Goal: Task Accomplishment & Management: Complete application form

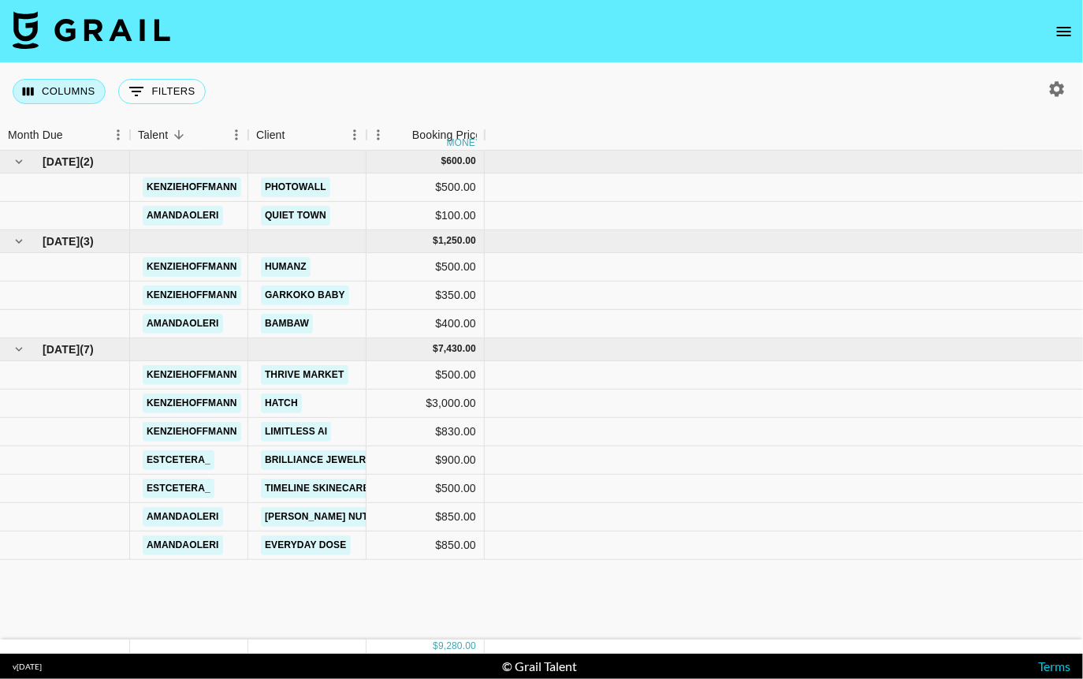
click at [83, 93] on button "Columns" at bounding box center [59, 91] width 93 height 25
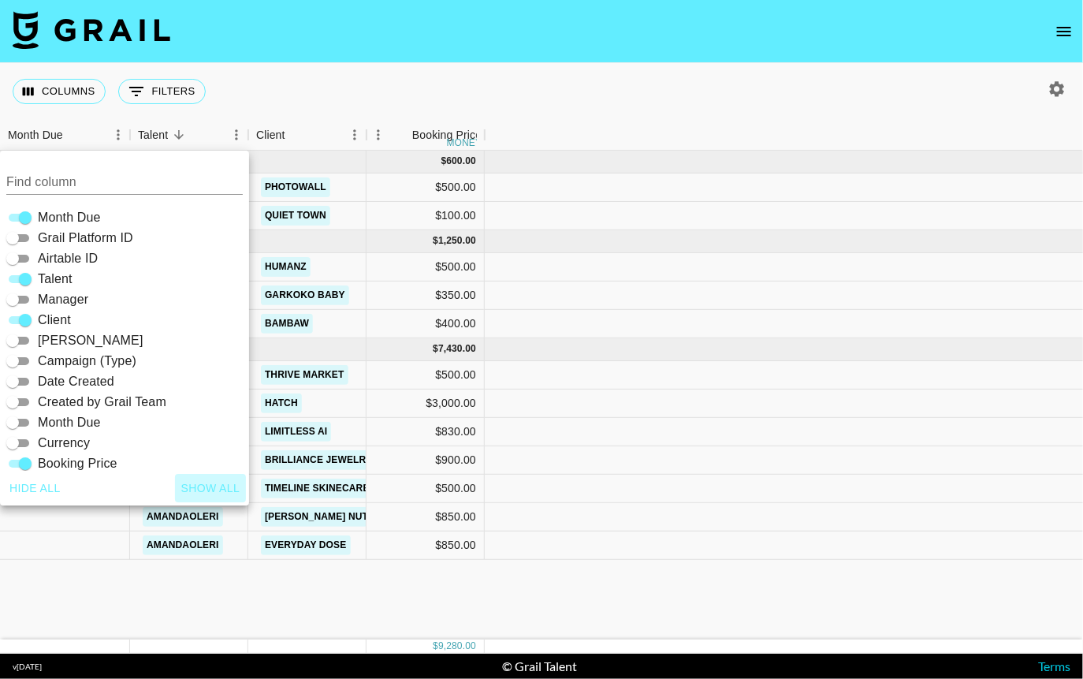
click at [193, 484] on button "Show all" at bounding box center [211, 488] width 72 height 29
checkbox input "true"
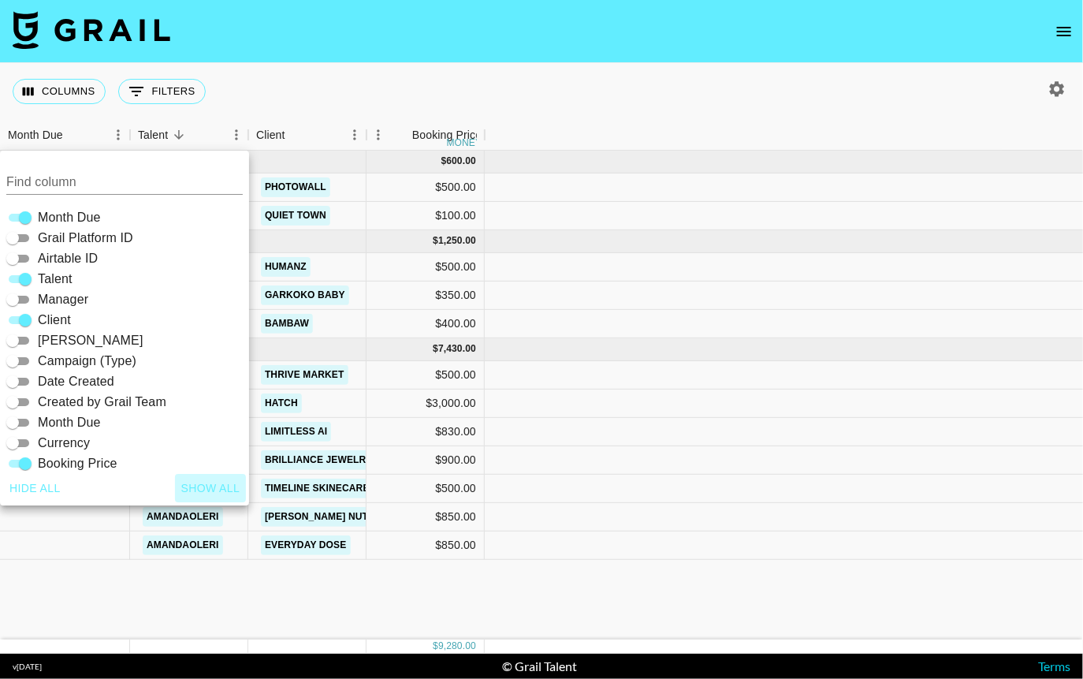
checkbox input "true"
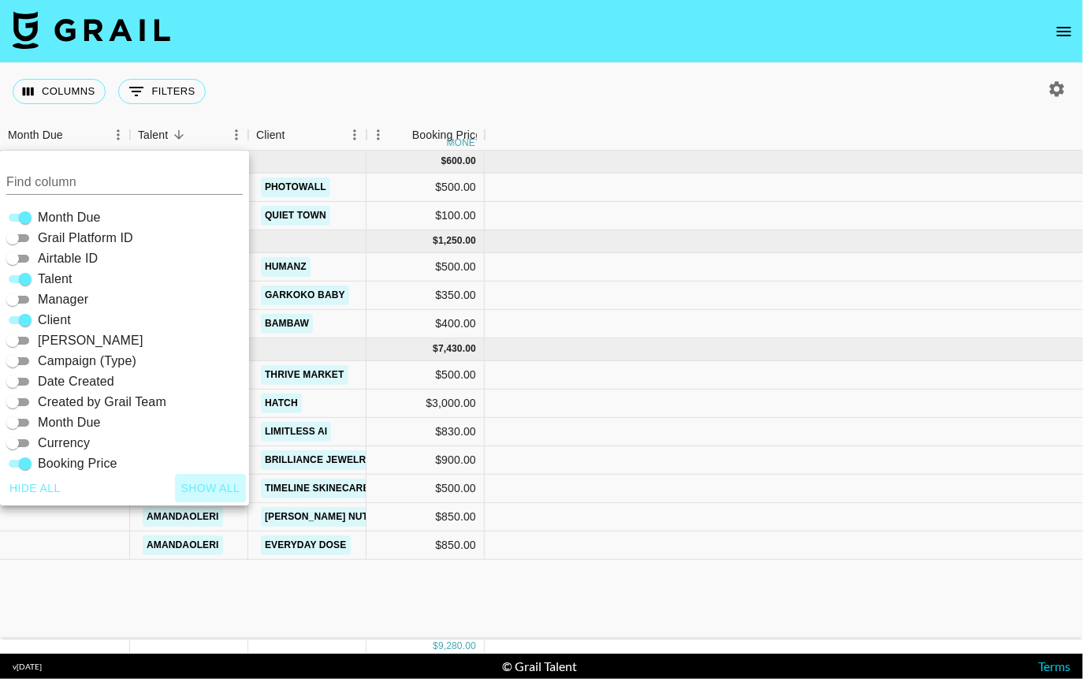
checkbox input "true"
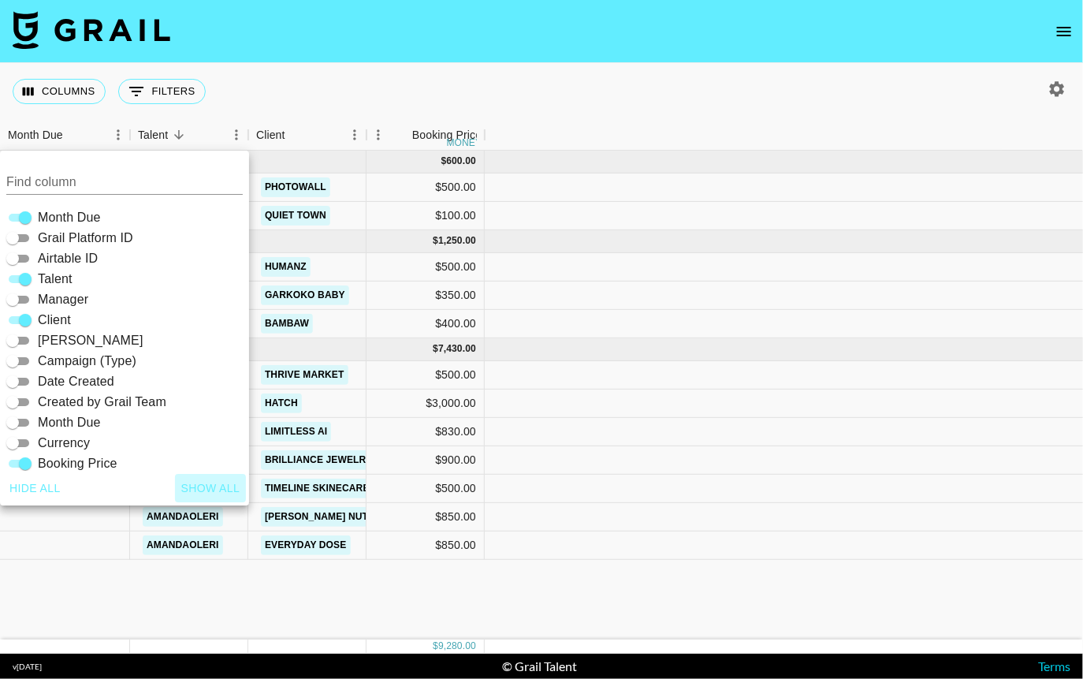
checkbox input "true"
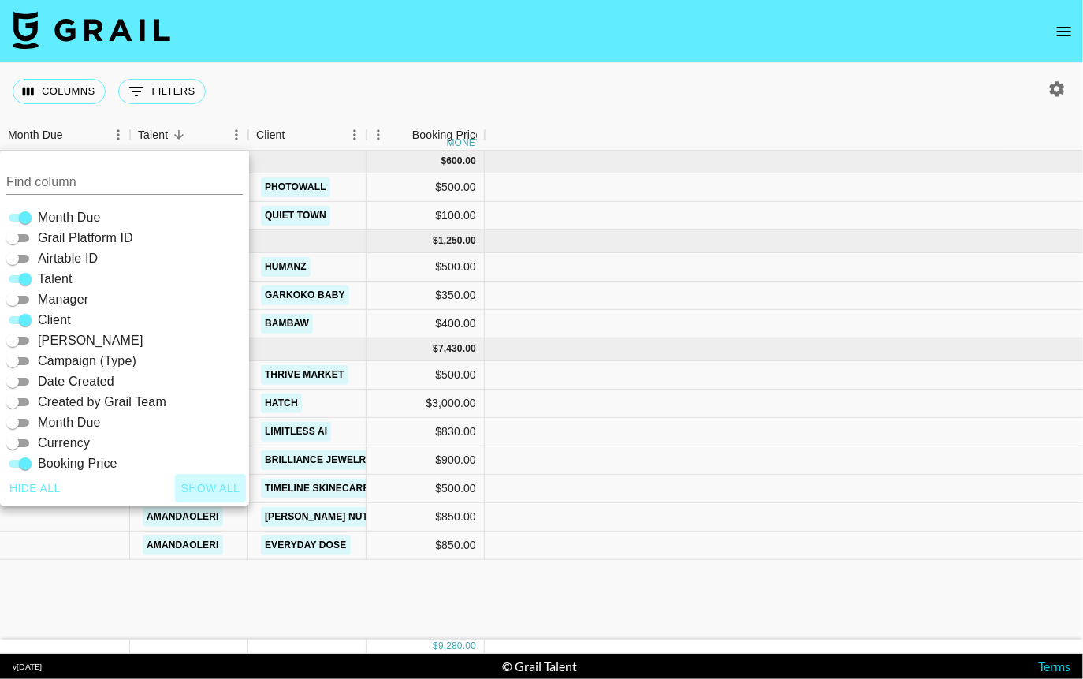
checkbox input "true"
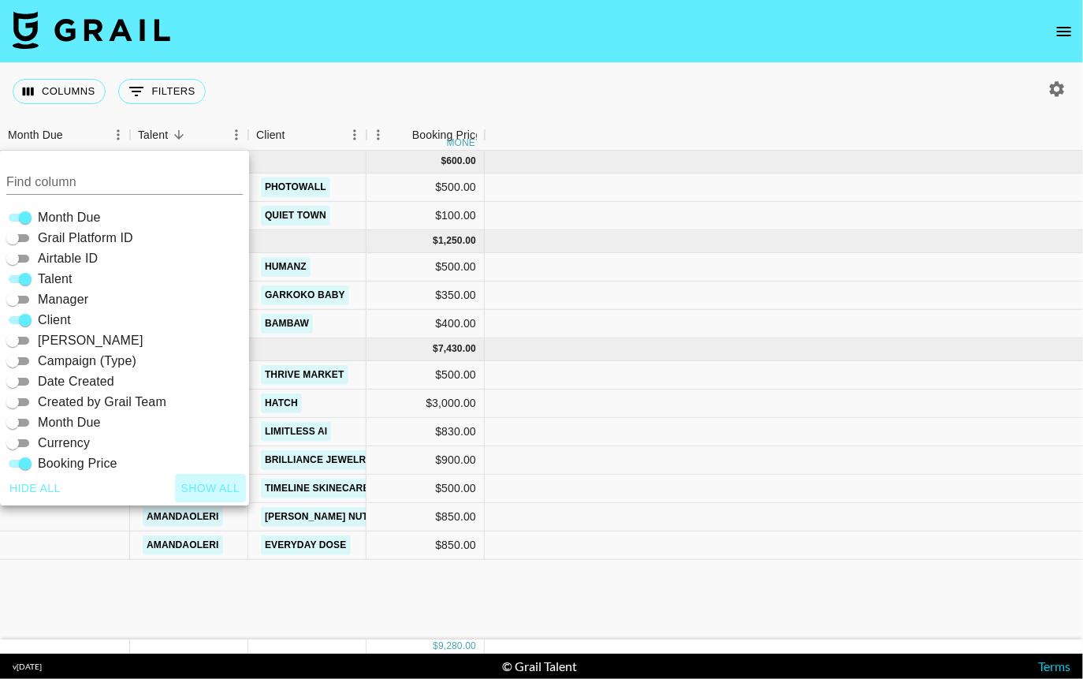
checkbox input "true"
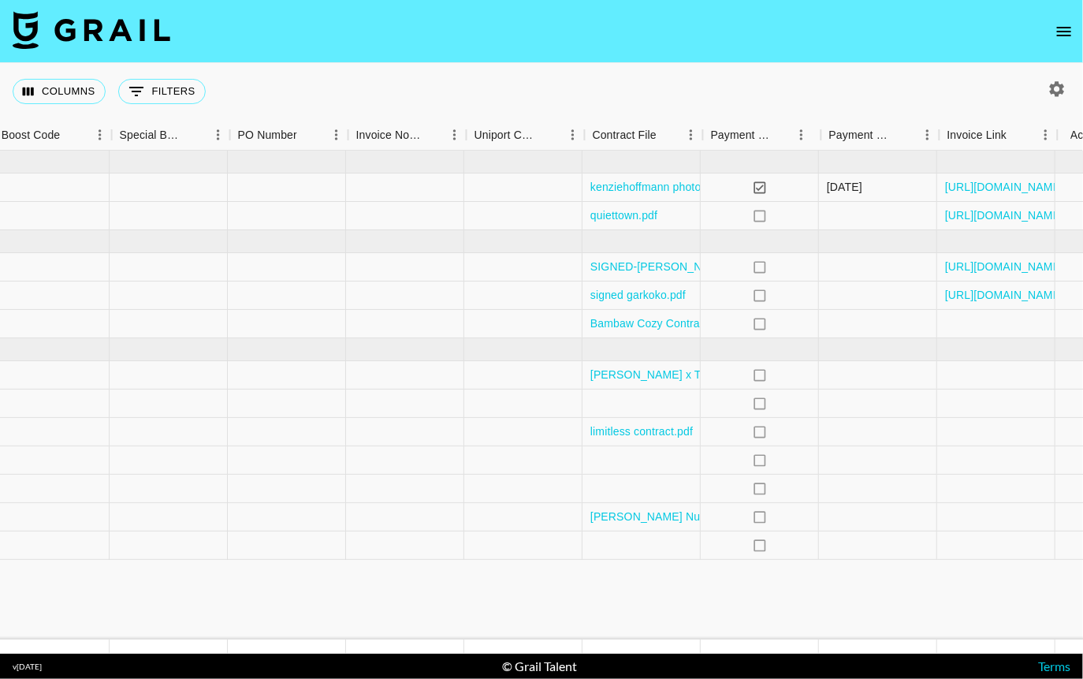
scroll to position [0, 2262]
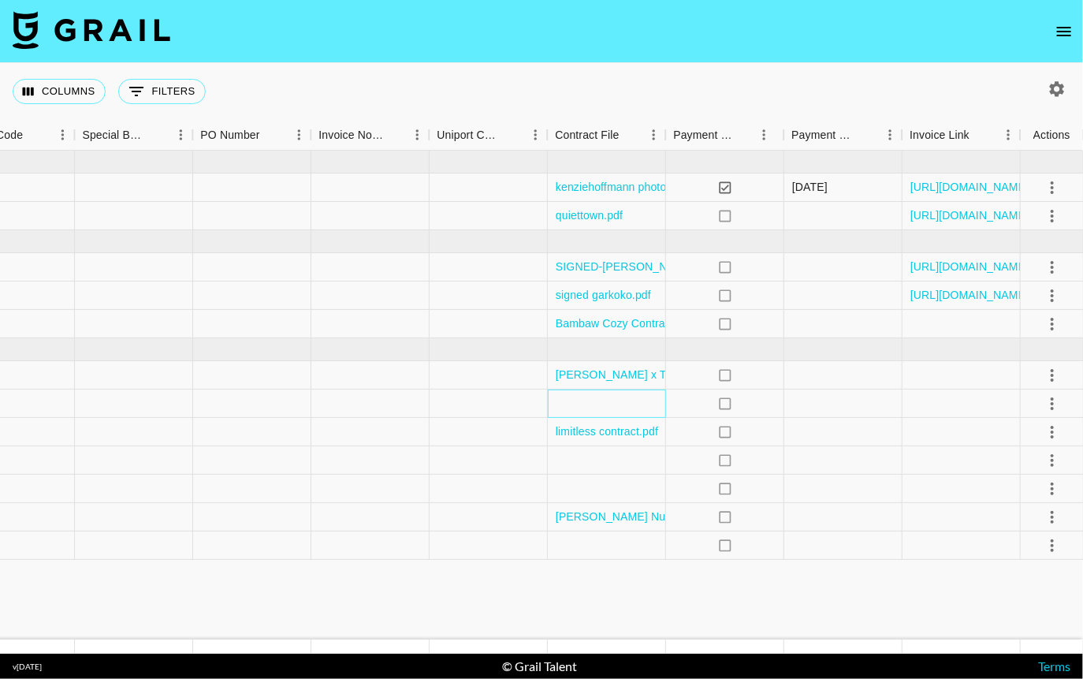
click at [616, 402] on div at bounding box center [607, 403] width 118 height 28
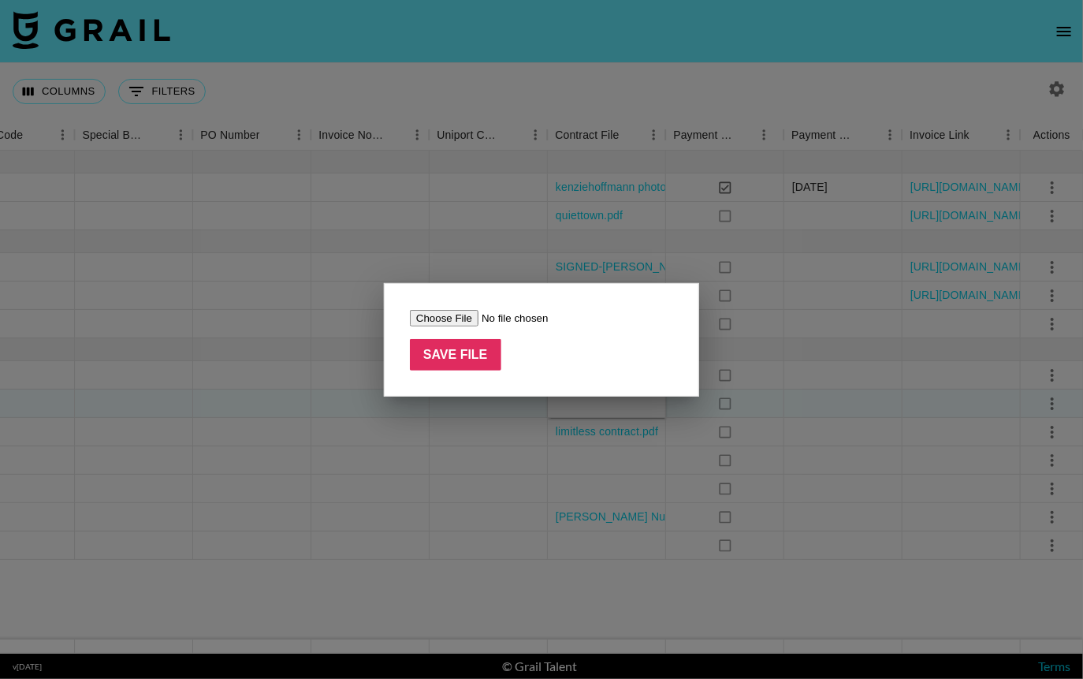
click at [438, 317] on input "file" at bounding box center [509, 318] width 199 height 17
type input "C:\fakepath\Hatch x Kenzie Hoffman.docx (1).pdf"
click at [444, 366] on input "Save File" at bounding box center [455, 355] width 91 height 32
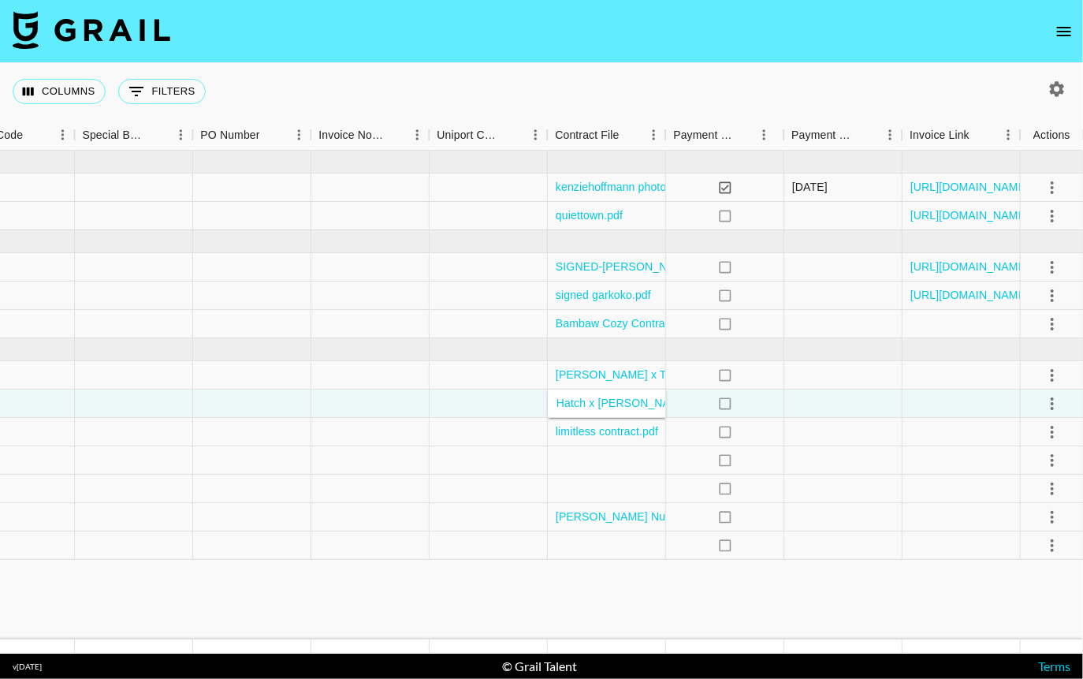
click at [681, 58] on nav at bounding box center [541, 31] width 1083 height 63
click at [33, 84] on icon "Select columns" at bounding box center [28, 91] width 14 height 14
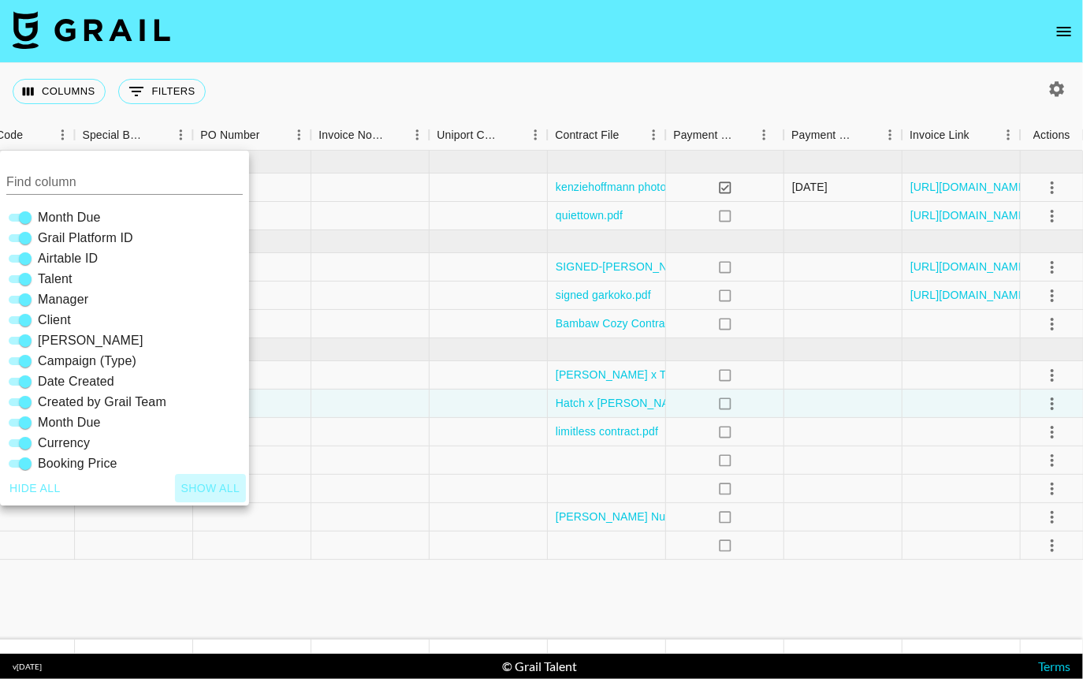
click at [212, 488] on button "Show all" at bounding box center [211, 488] width 72 height 29
click at [201, 481] on button "Show all" at bounding box center [211, 488] width 72 height 29
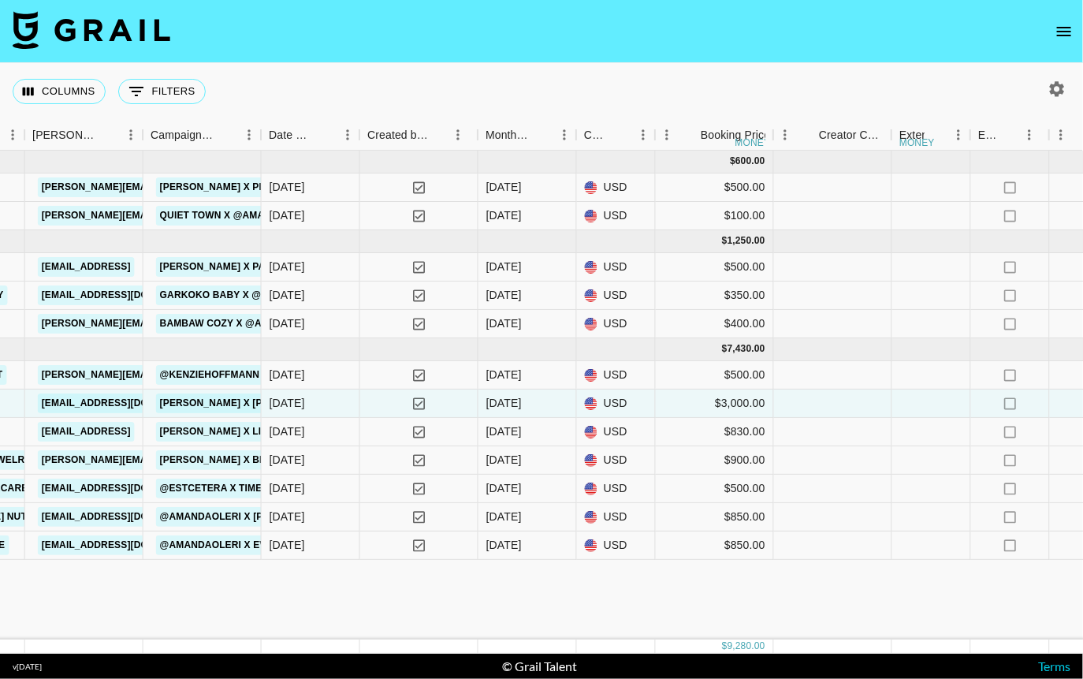
scroll to position [0, 813]
click at [1057, 88] on icon "button" at bounding box center [1056, 89] width 19 height 19
select select "[DATE]"
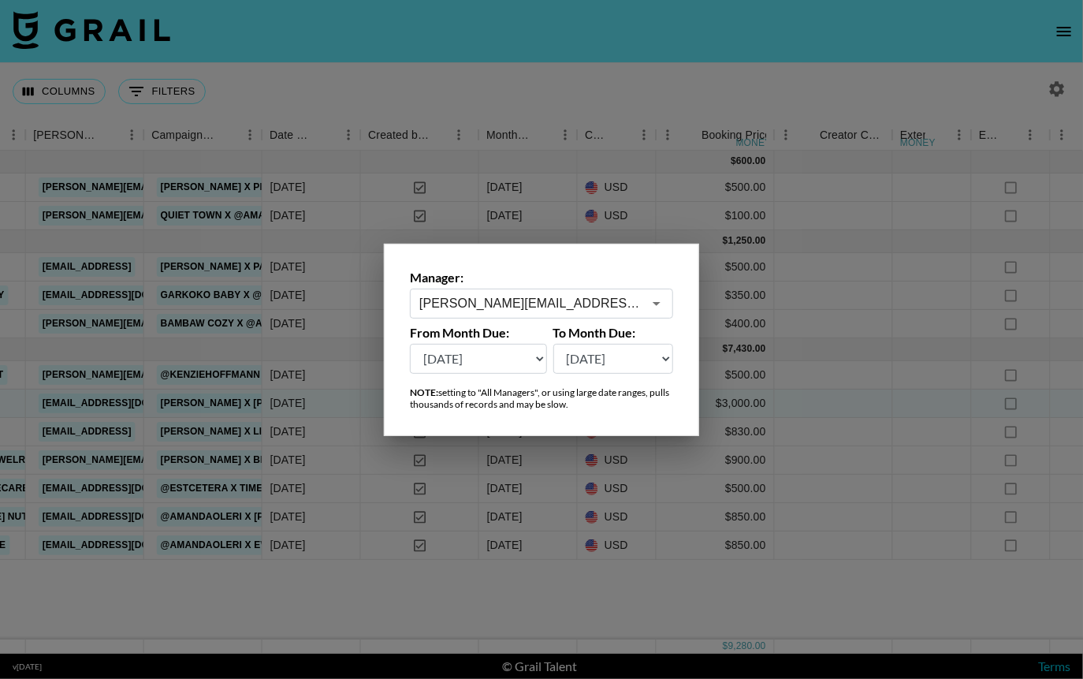
click at [792, 32] on div at bounding box center [541, 339] width 1083 height 679
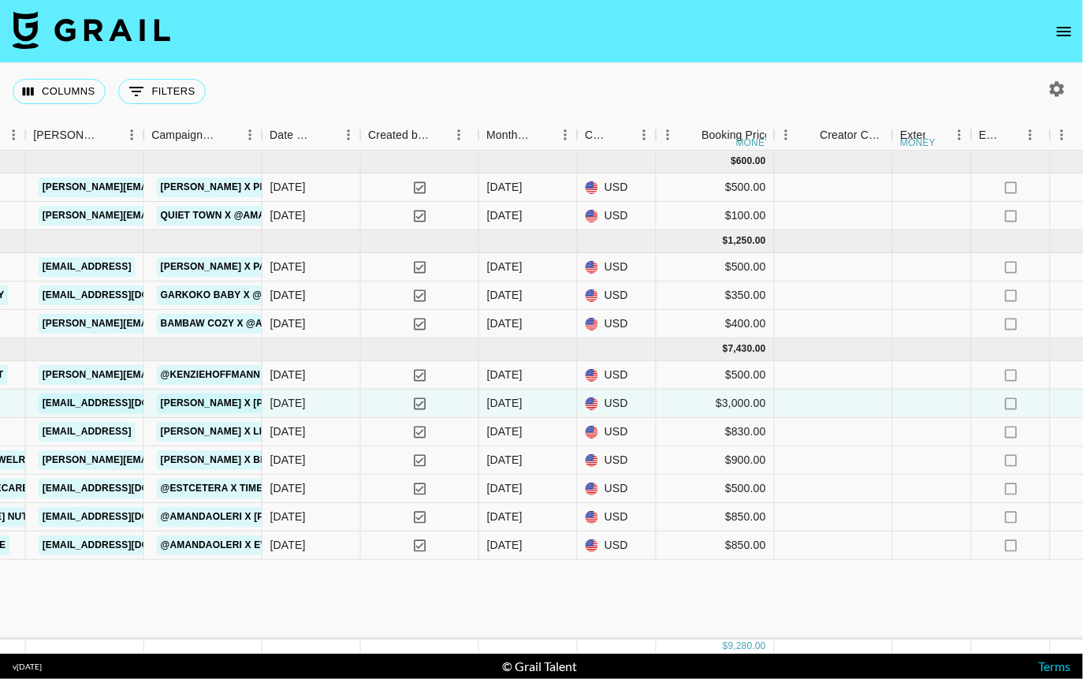
click at [1069, 24] on icon "open drawer" at bounding box center [1064, 31] width 19 height 19
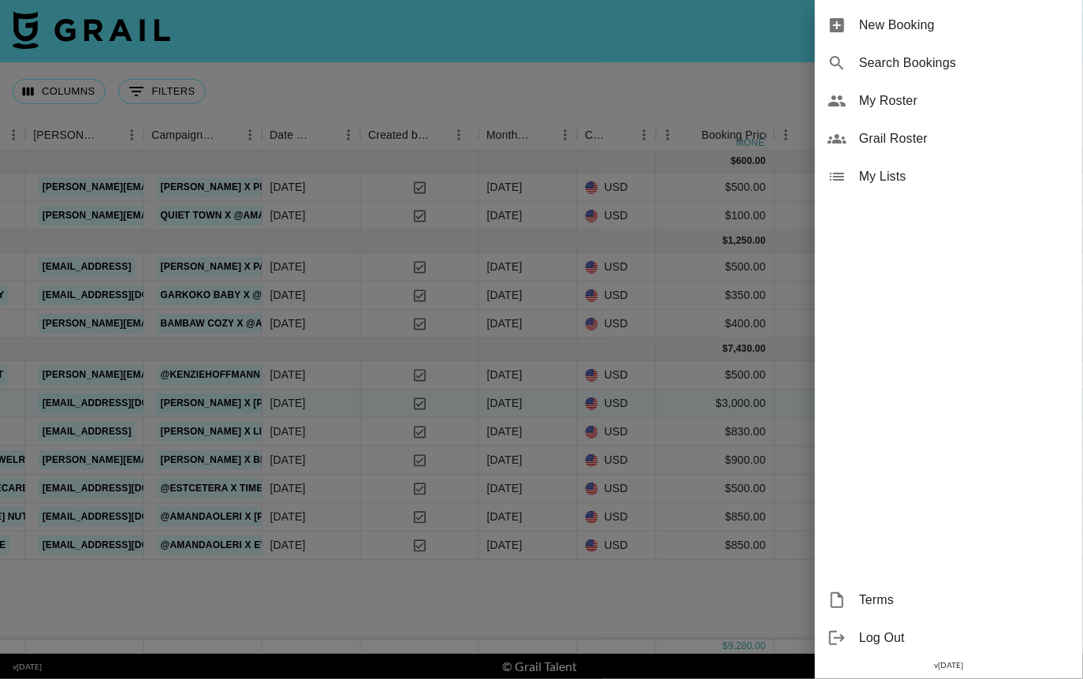
click at [904, 23] on span "New Booking" at bounding box center [964, 25] width 211 height 19
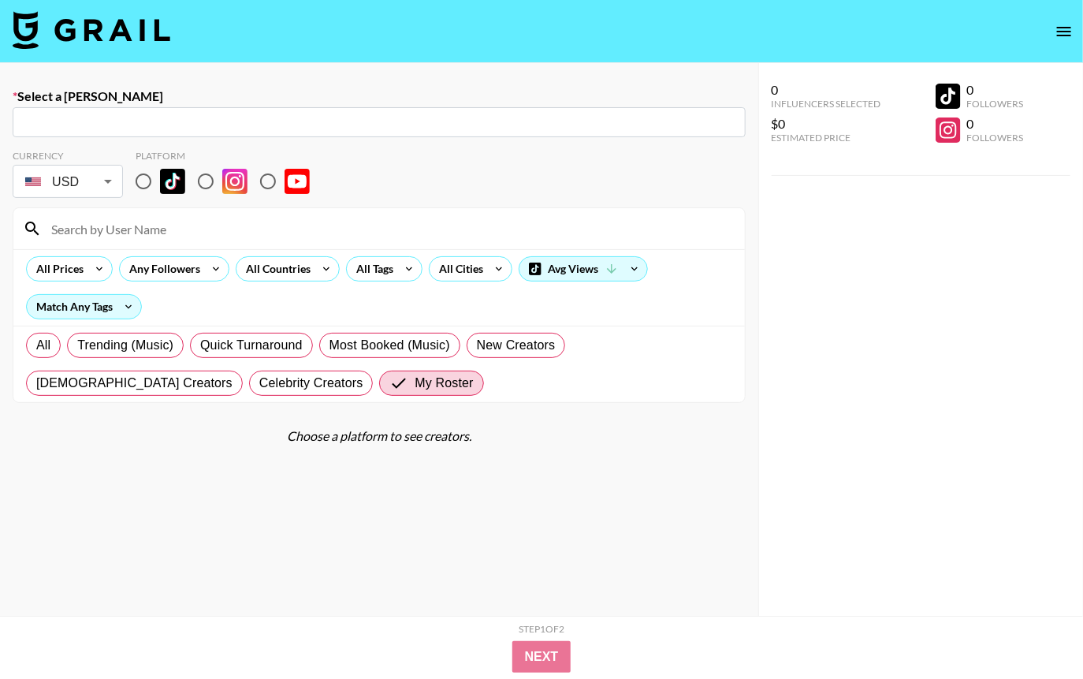
click at [239, 125] on input "text" at bounding box center [379, 122] width 714 height 18
paste input "[EMAIL_ADDRESS][DOMAIN_NAME]"
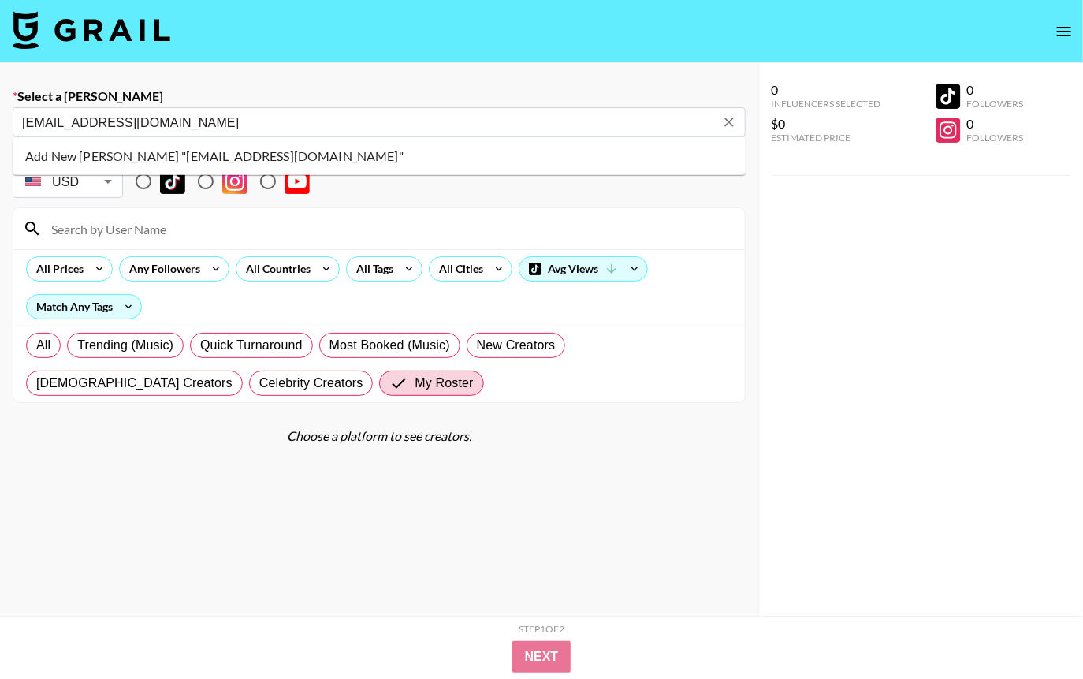
click at [203, 158] on li "Add New Booker "creative@mixtiles.com"" at bounding box center [379, 155] width 733 height 25
type input "Add New Booker "creative@mixtiles.com""
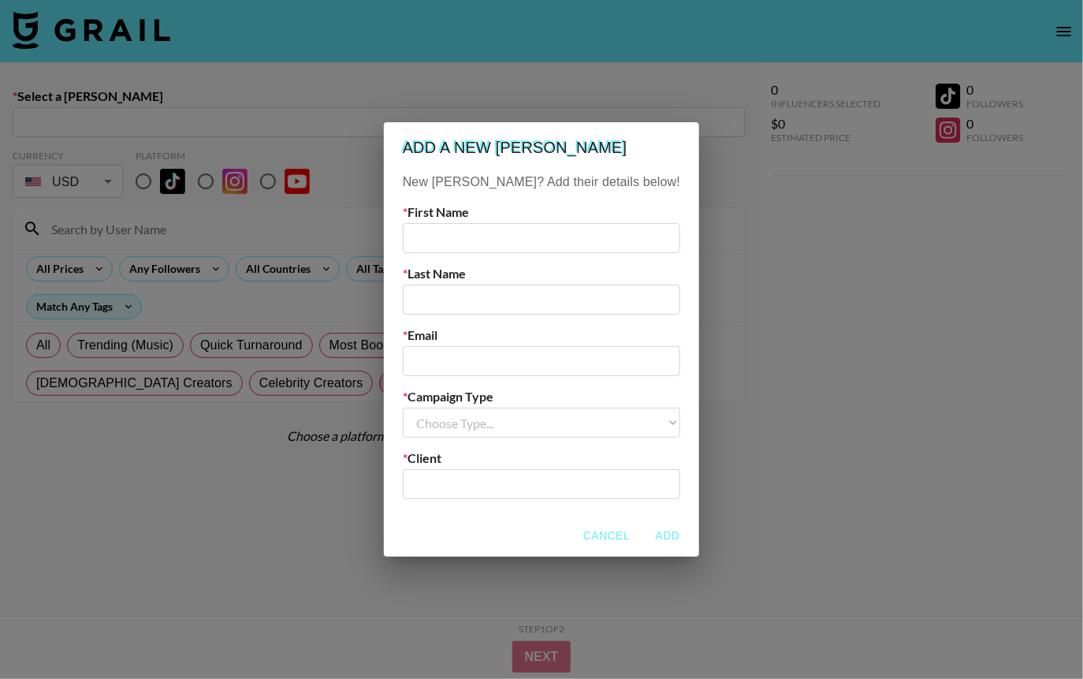
click at [478, 238] on input "text" at bounding box center [541, 238] width 277 height 30
paste input "Merav"
type input "Merav"
click at [478, 306] on input "text" at bounding box center [541, 300] width 277 height 30
type input "na"
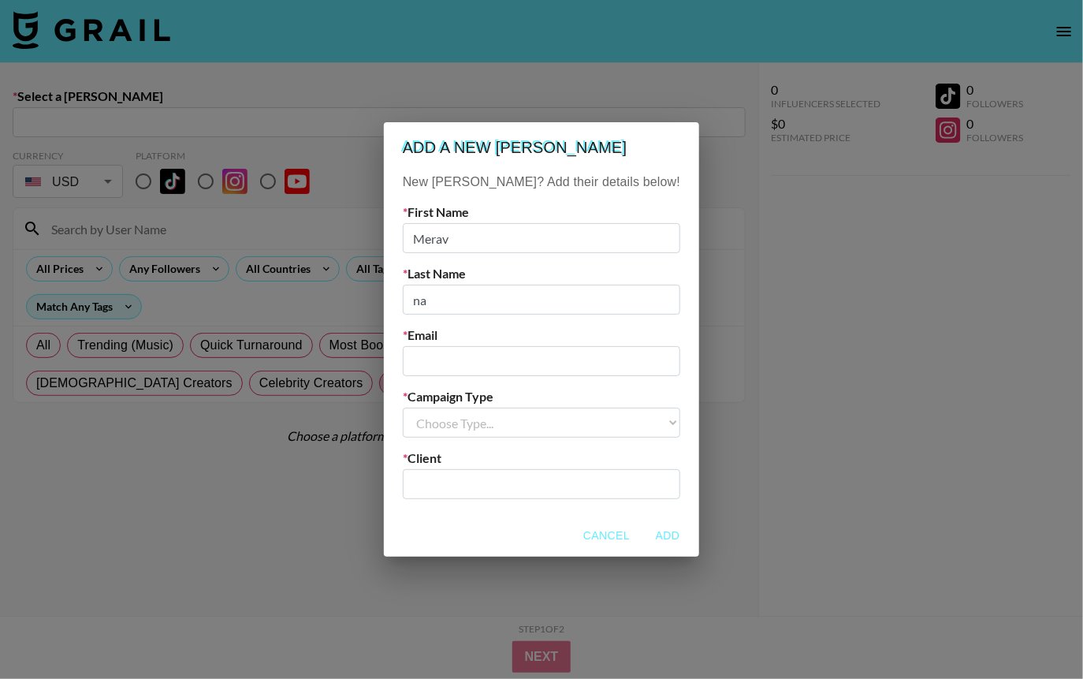
click at [542, 356] on input "email" at bounding box center [541, 361] width 277 height 30
paste input "[EMAIL_ADDRESS][DOMAIN_NAME]"
type input "[EMAIL_ADDRESS][DOMAIN_NAME]"
click at [526, 432] on select "Choose Type... Song Promos Brand Promos" at bounding box center [541, 422] width 277 height 30
select select "Brand"
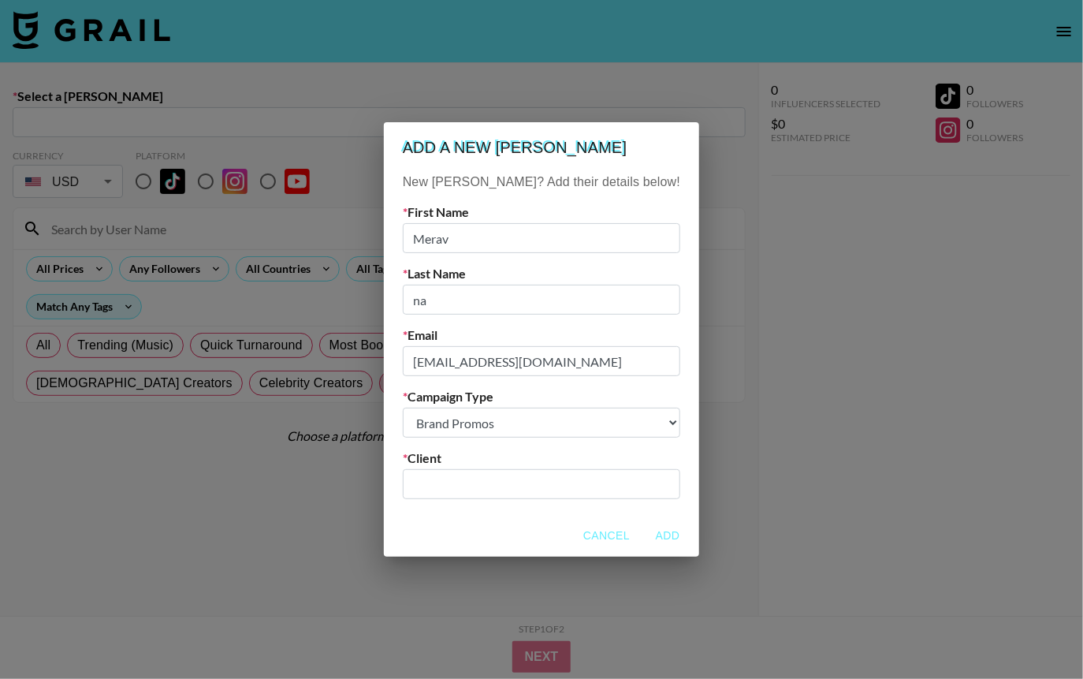
click at [497, 488] on input "text" at bounding box center [541, 484] width 259 height 18
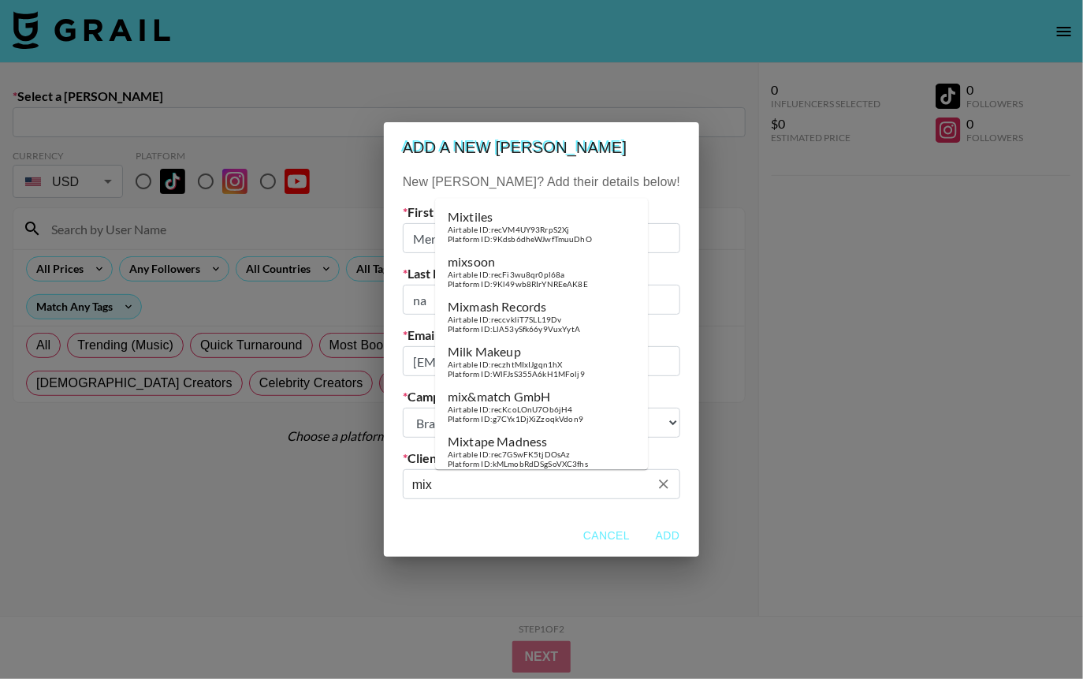
click at [545, 219] on div "Mixtiles" at bounding box center [520, 217] width 144 height 16
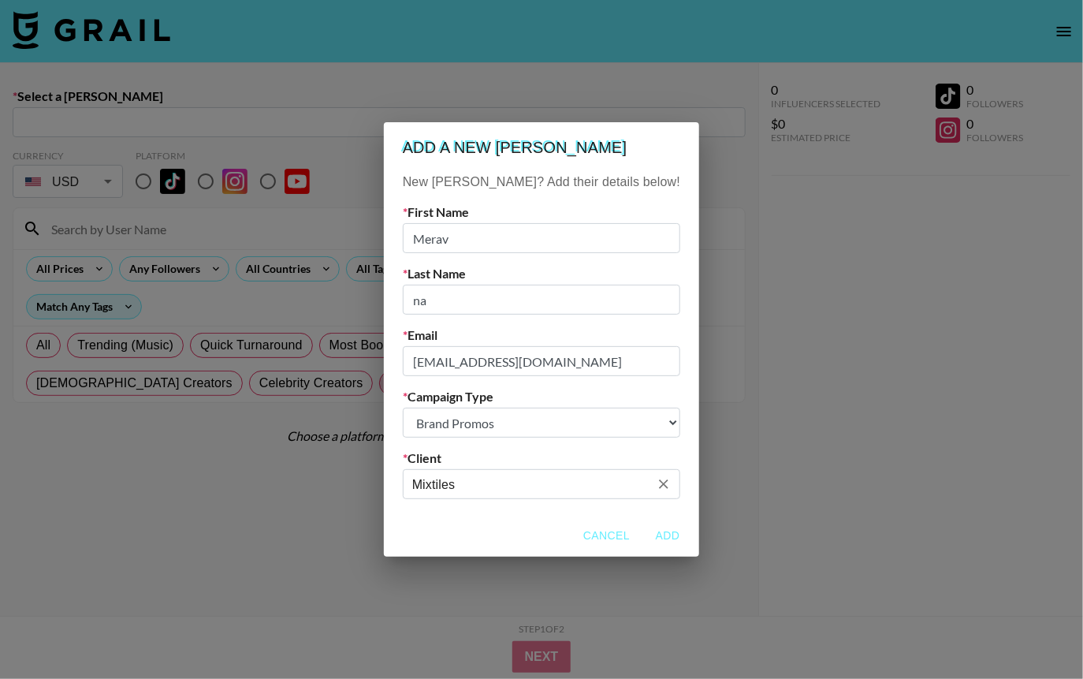
type input "Mixtiles"
click at [644, 534] on button "Add" at bounding box center [667, 535] width 50 height 29
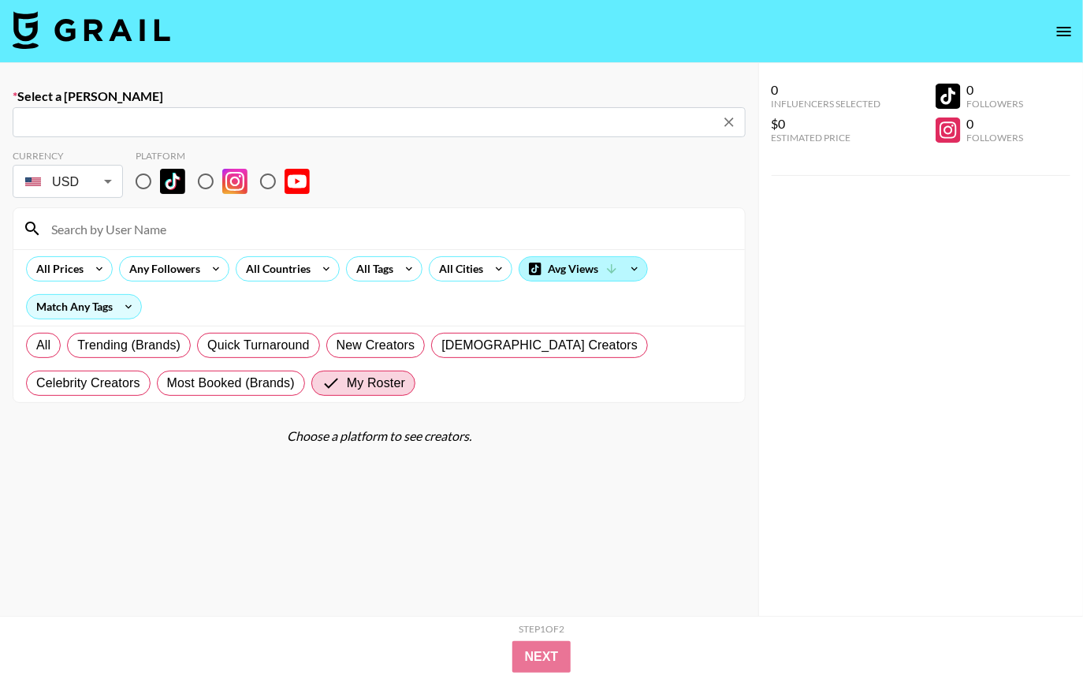
type input "creative@mixtiles.com: Merav na -- Mixtiles -- upoO5mjxX1X0es4ML2r26we0iz43"
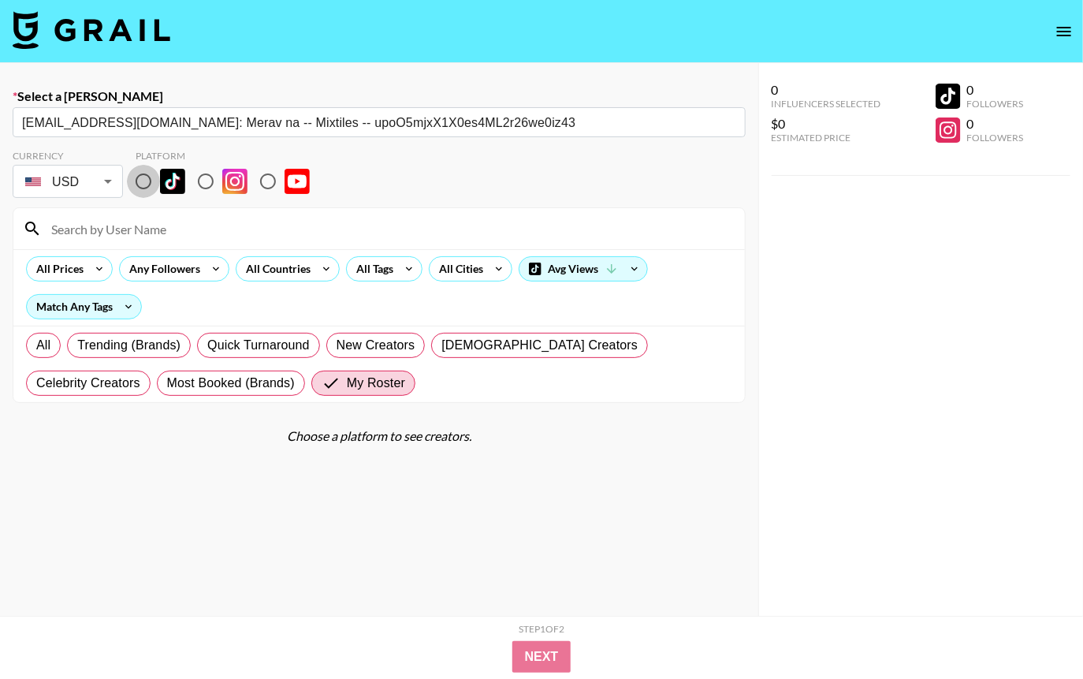
click at [142, 180] on input "radio" at bounding box center [143, 181] width 33 height 33
radio input "true"
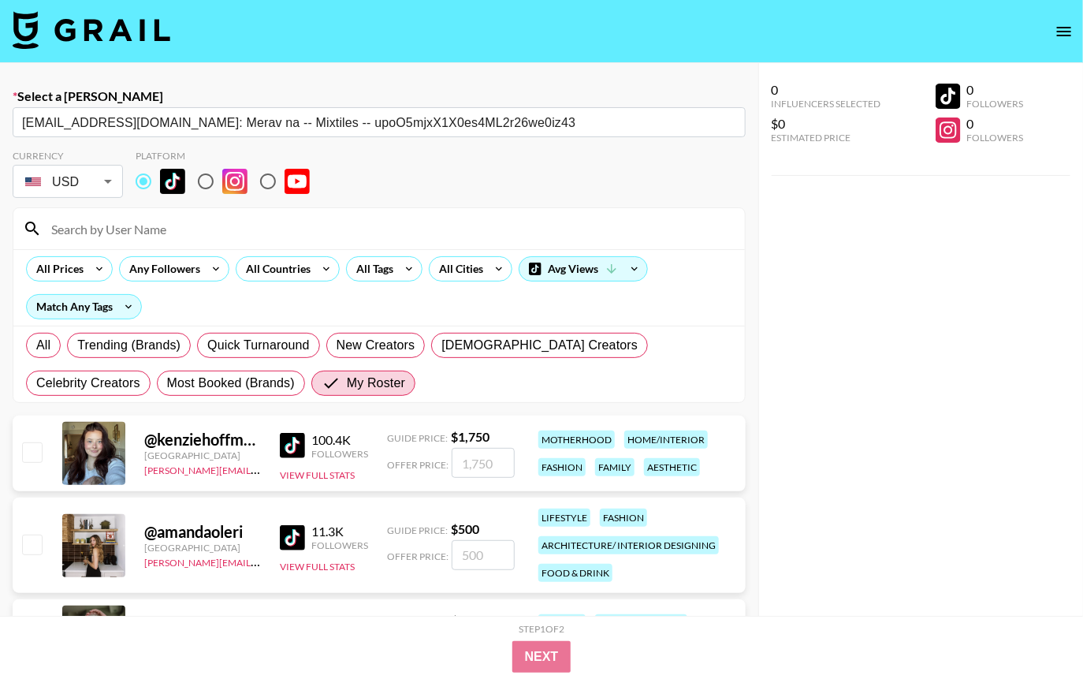
click at [29, 449] on input "checkbox" at bounding box center [31, 451] width 19 height 19
checkbox input "true"
type input "1750"
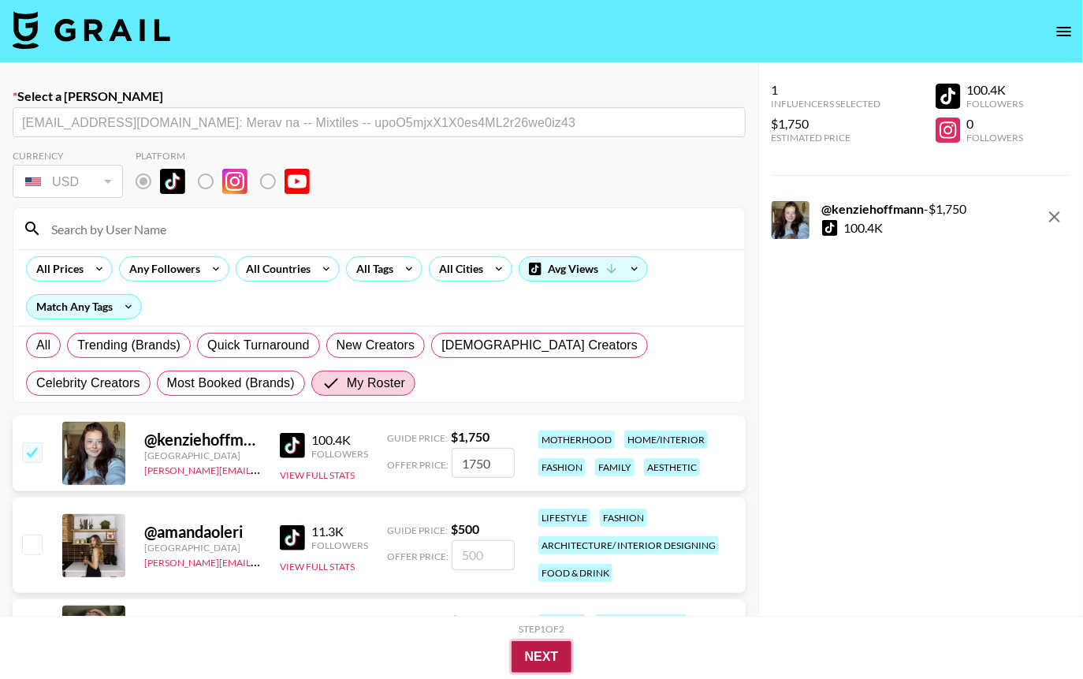
click at [556, 644] on button "Next" at bounding box center [541, 657] width 61 height 32
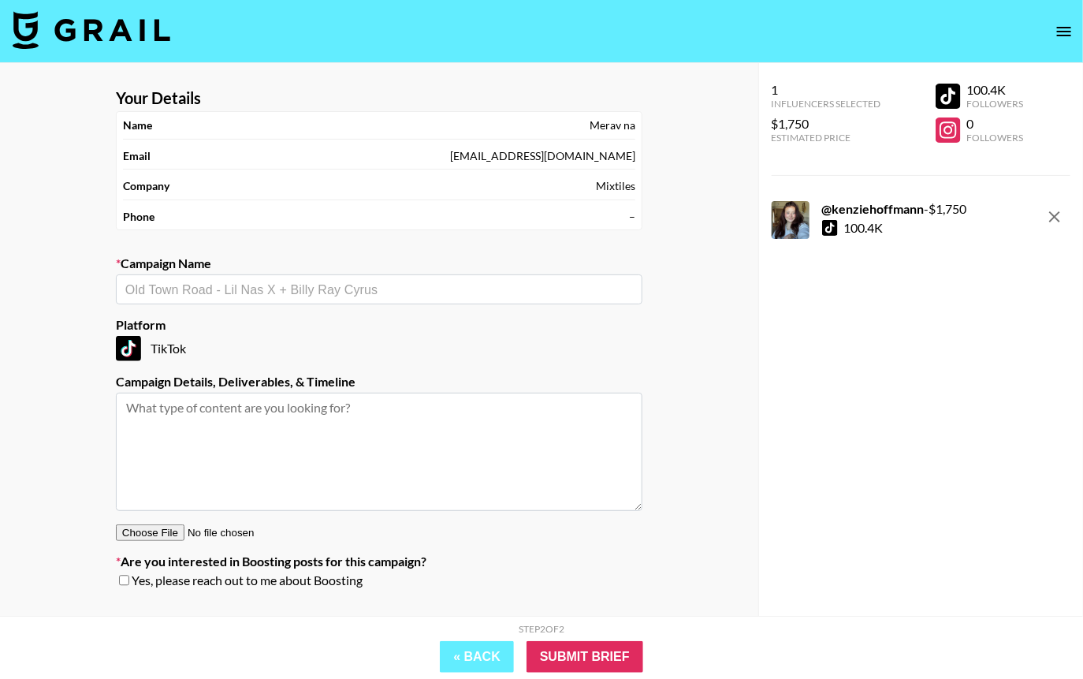
click at [308, 283] on input "text" at bounding box center [379, 290] width 508 height 18
type input "K"
click at [456, 318] on li "Add New Campaign: "@kenziehoffmann x MixTiles"" at bounding box center [379, 321] width 526 height 25
type input "@kenziehoffmann x MixTiles"
click at [610, 657] on input "Submit Brief" at bounding box center [584, 657] width 117 height 32
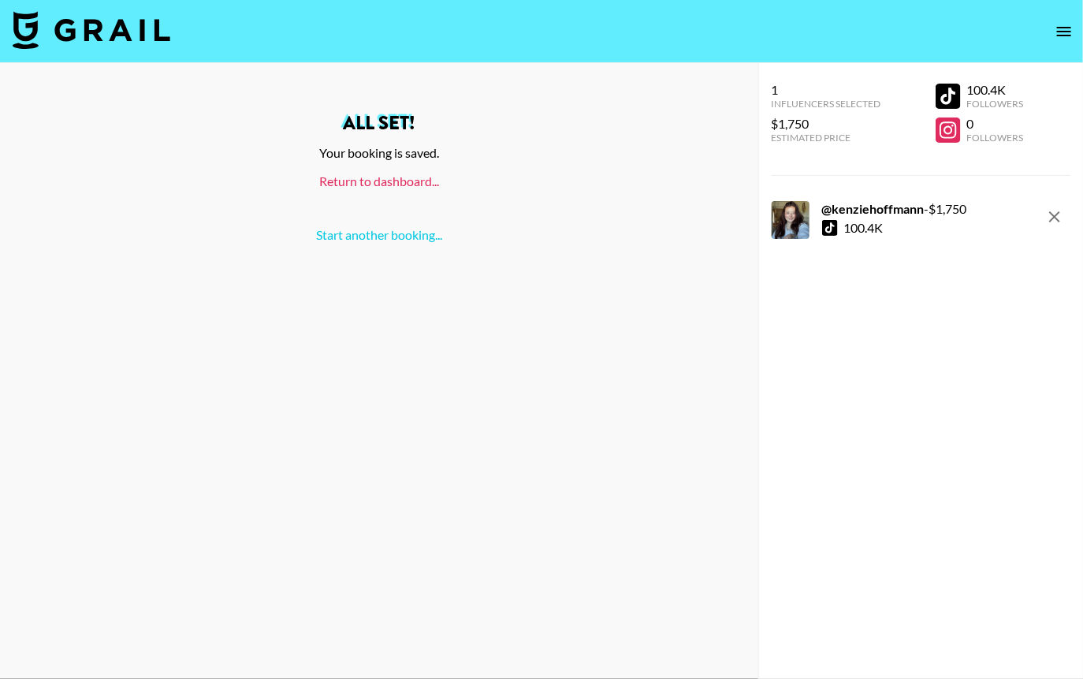
click at [404, 186] on link "Return to dashboard..." at bounding box center [379, 180] width 120 height 15
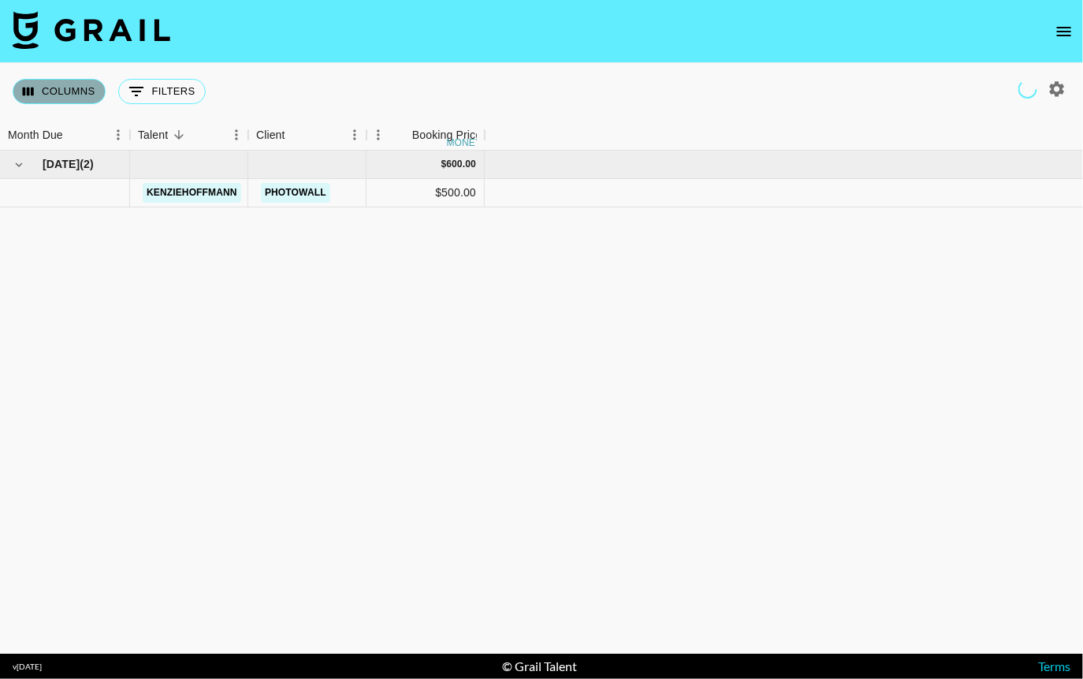
click at [70, 92] on button "Columns" at bounding box center [59, 91] width 93 height 25
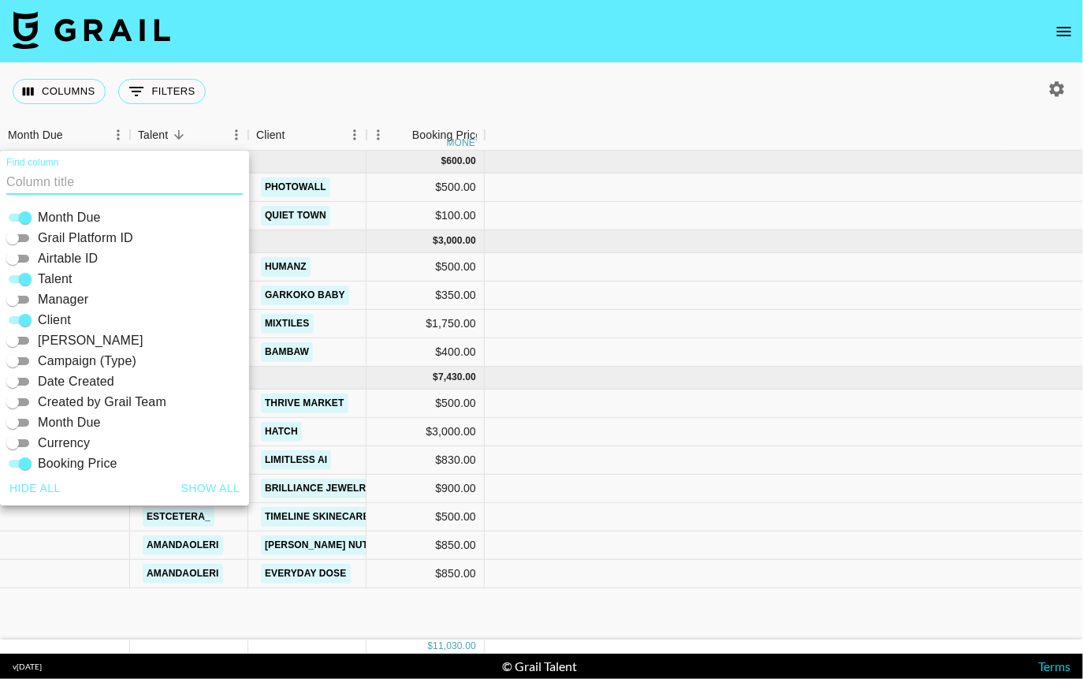
click at [222, 486] on button "Show all" at bounding box center [211, 488] width 72 height 29
checkbox input "true"
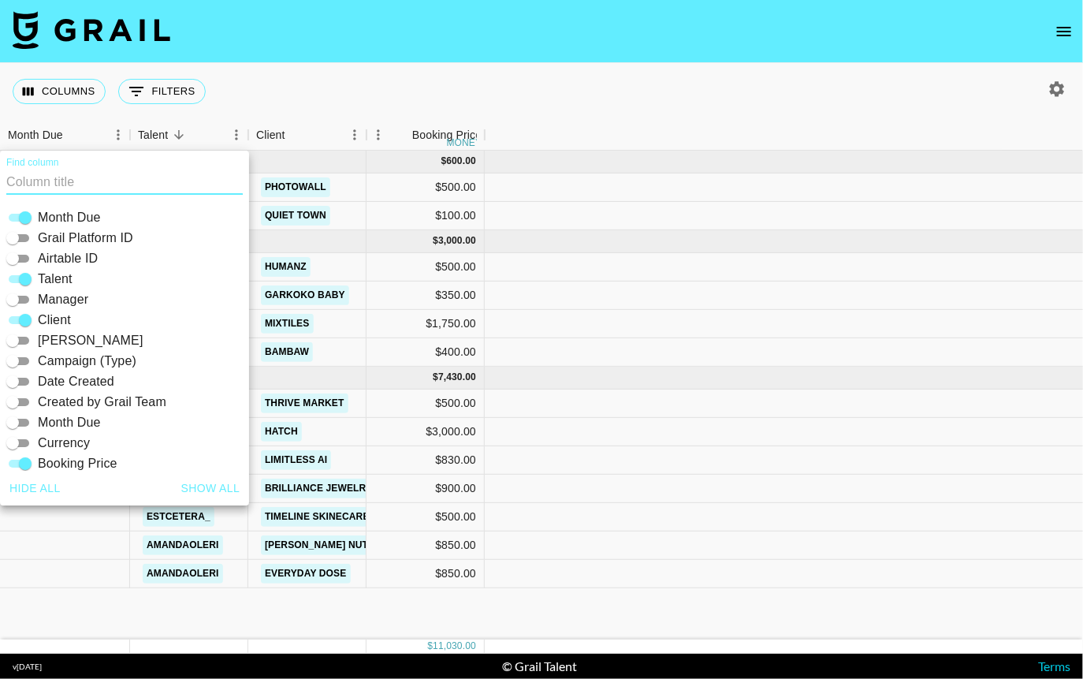
checkbox input "true"
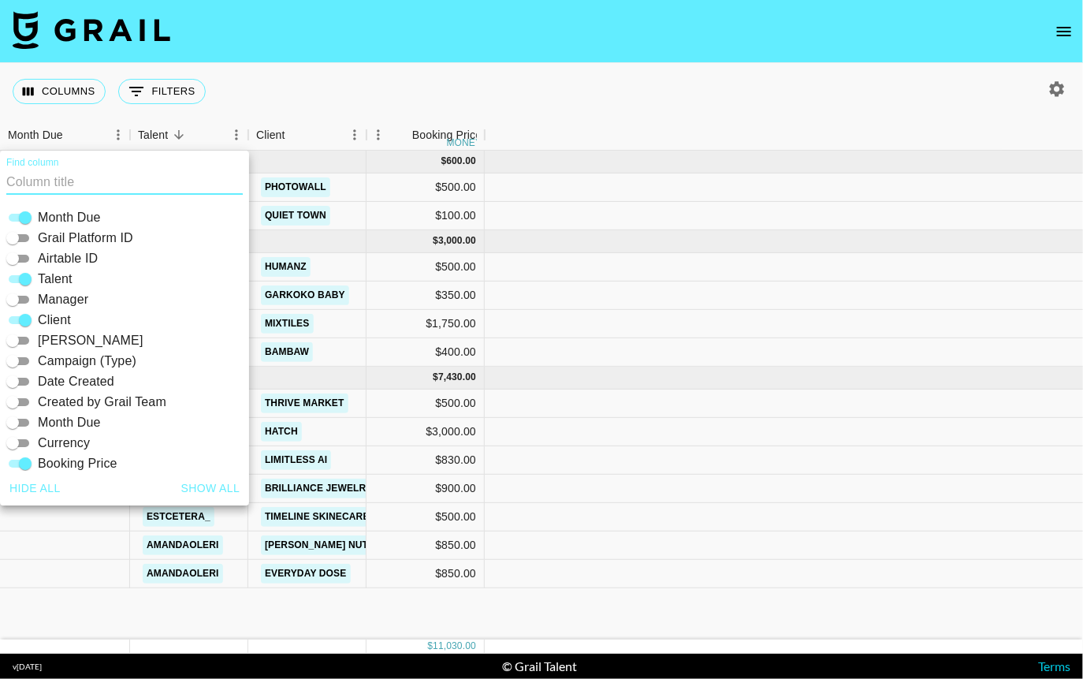
checkbox input "true"
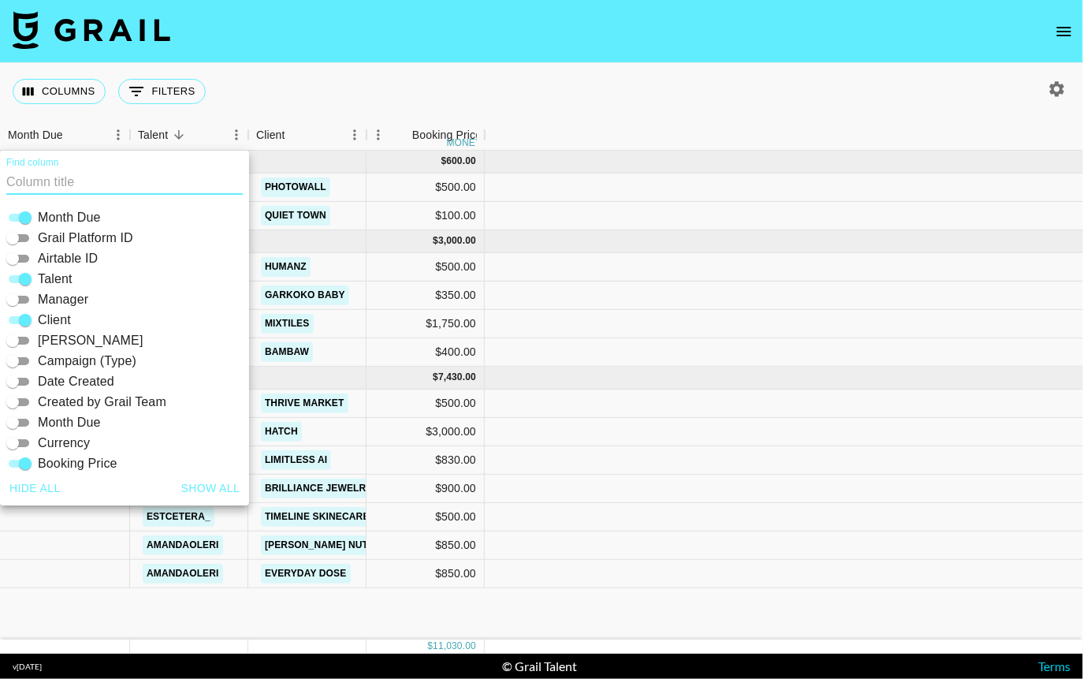
checkbox input "true"
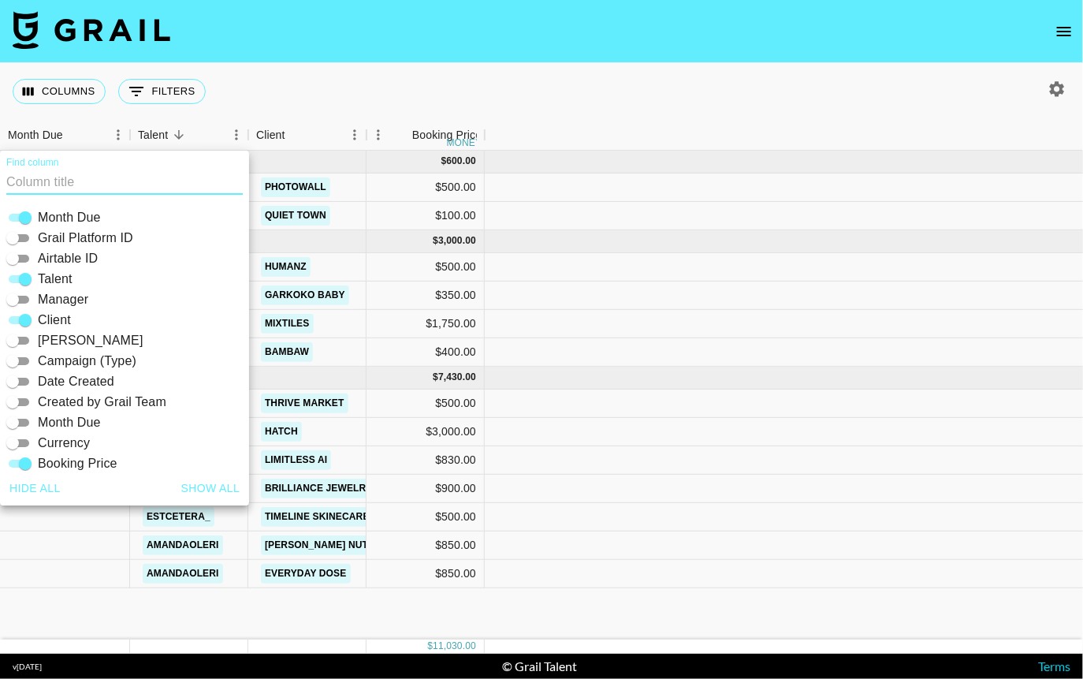
checkbox input "true"
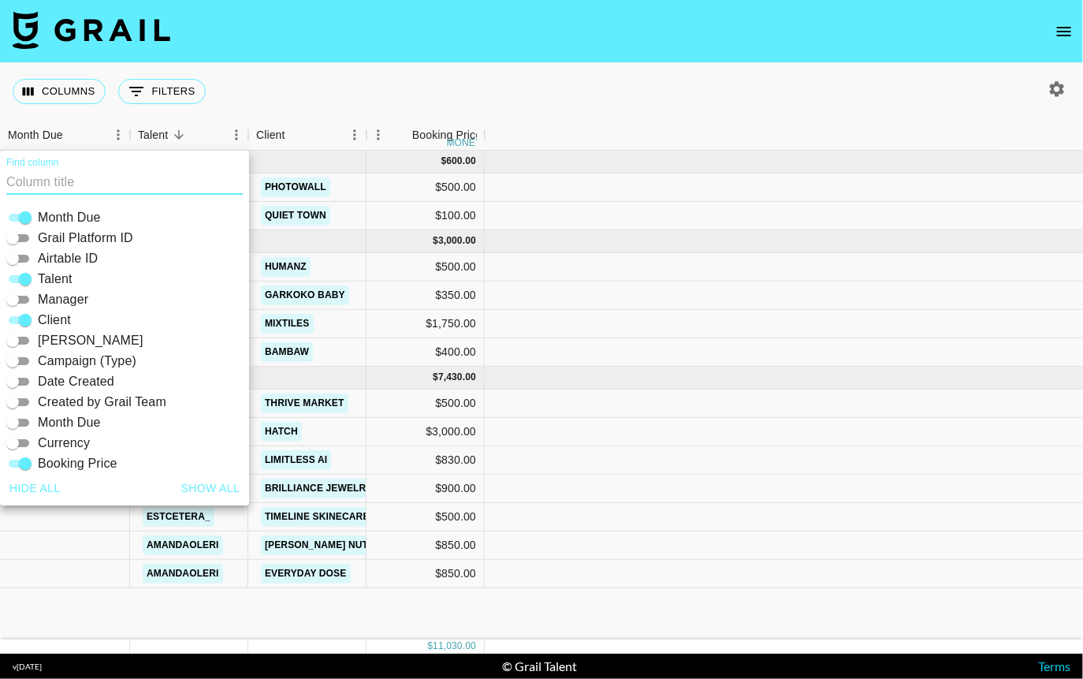
checkbox input "true"
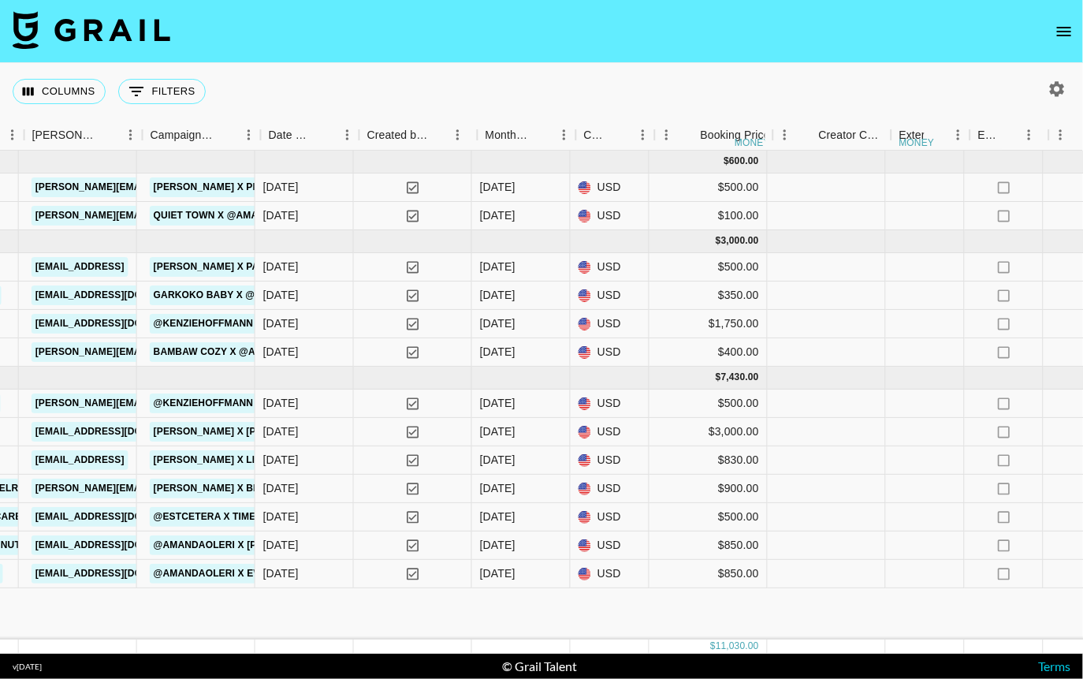
scroll to position [0, 835]
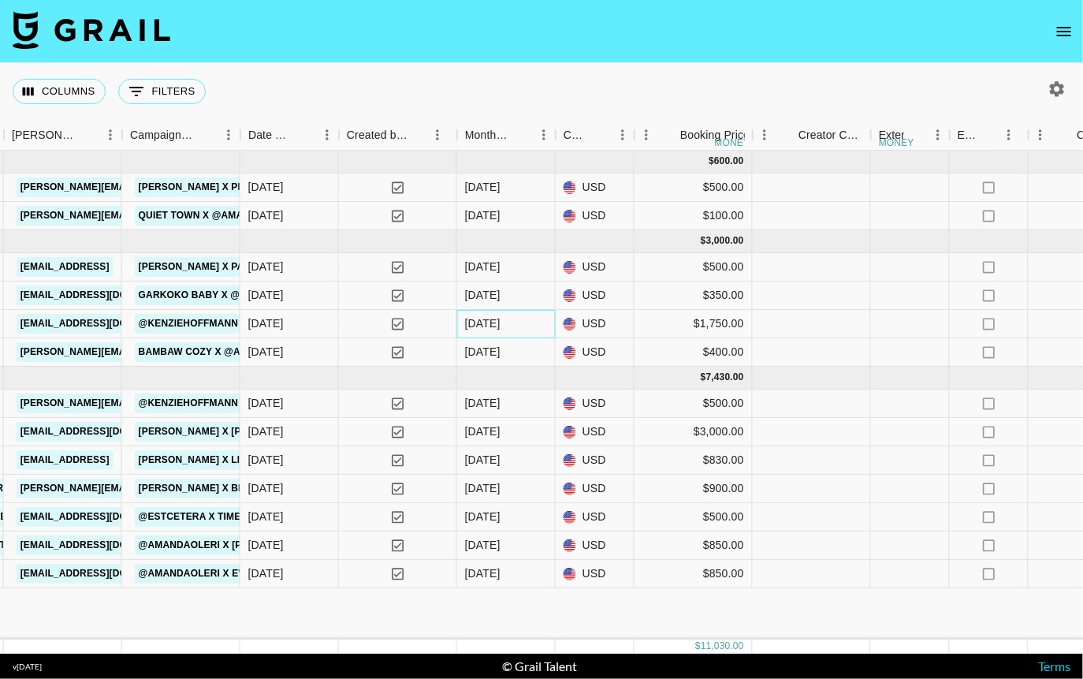
click at [489, 325] on div "[DATE]" at bounding box center [482, 323] width 35 height 16
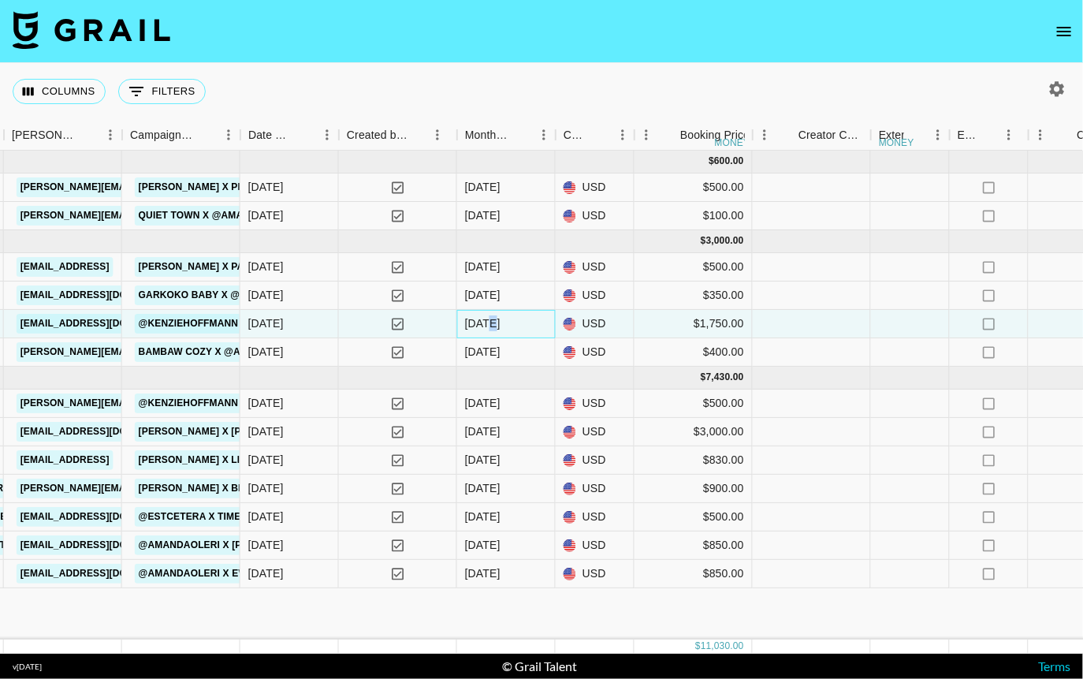
click at [489, 325] on div "[DATE]" at bounding box center [482, 323] width 35 height 16
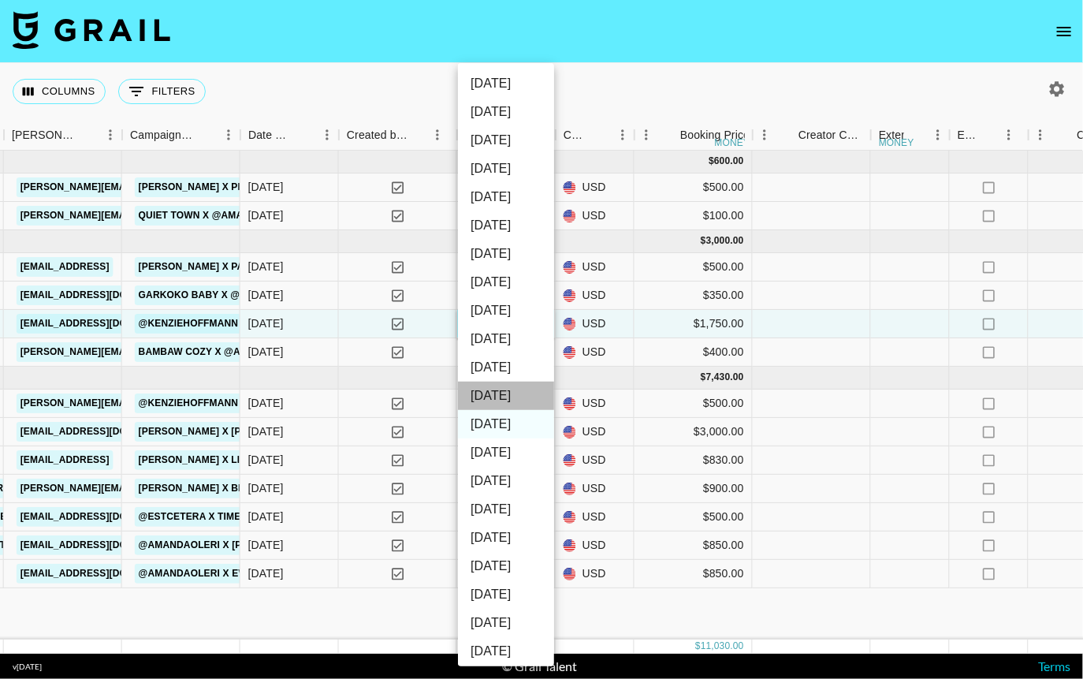
click at [491, 391] on li "[DATE]" at bounding box center [506, 395] width 96 height 28
type input "[DATE]"
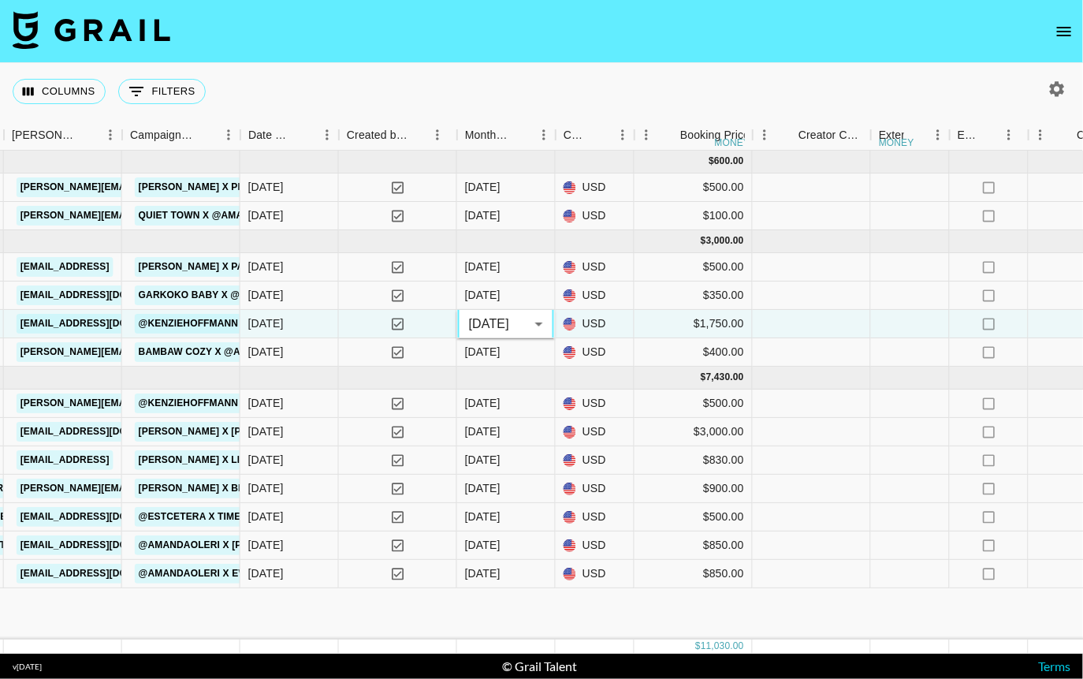
click at [643, 76] on div "Columns 0 Filters + Booking" at bounding box center [541, 91] width 1083 height 57
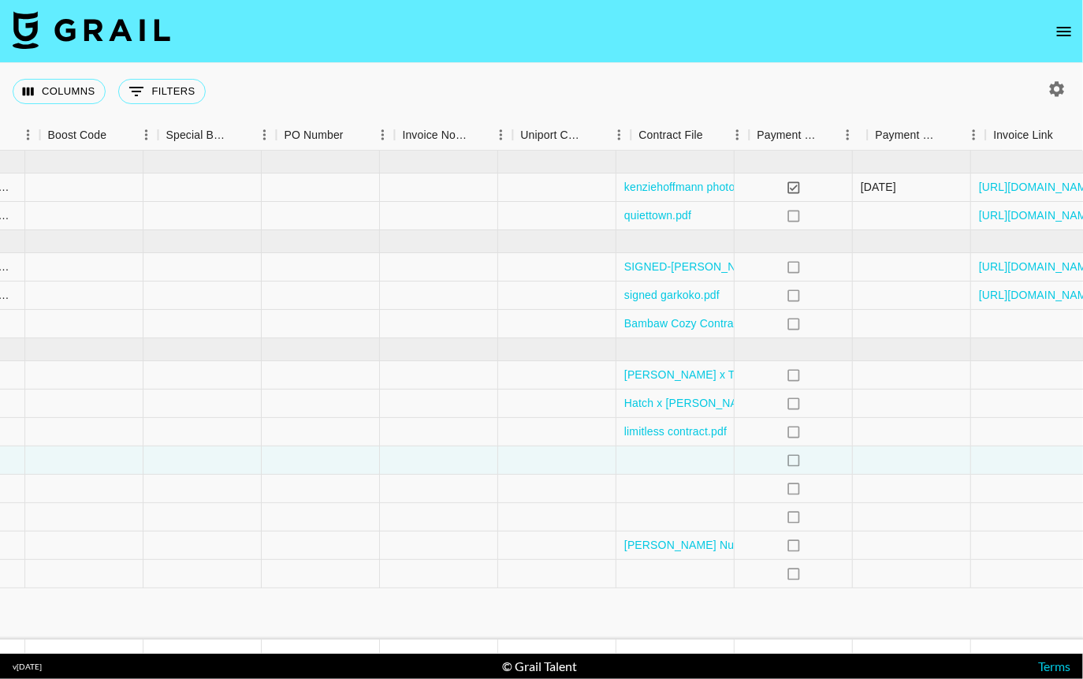
scroll to position [0, 2202]
